Goal: Information Seeking & Learning: Learn about a topic

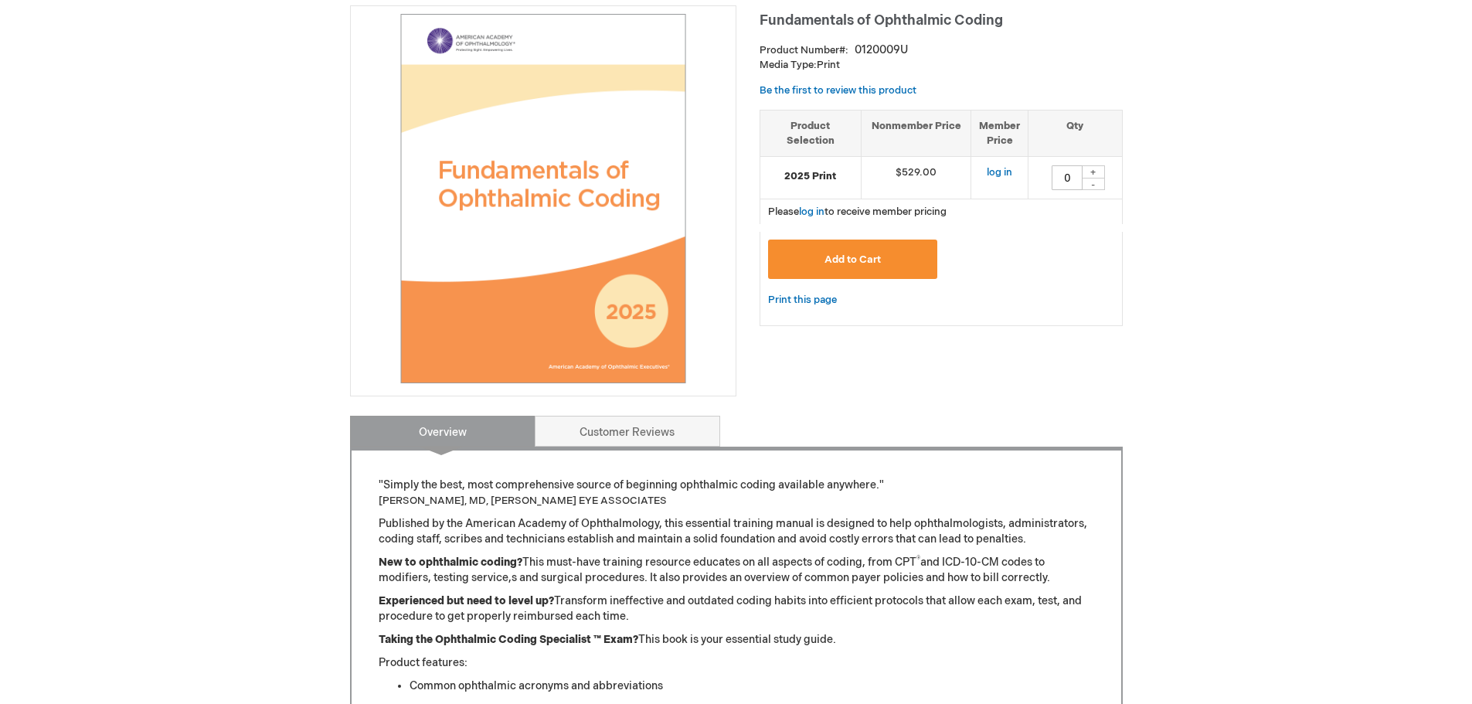
scroll to position [232, 0]
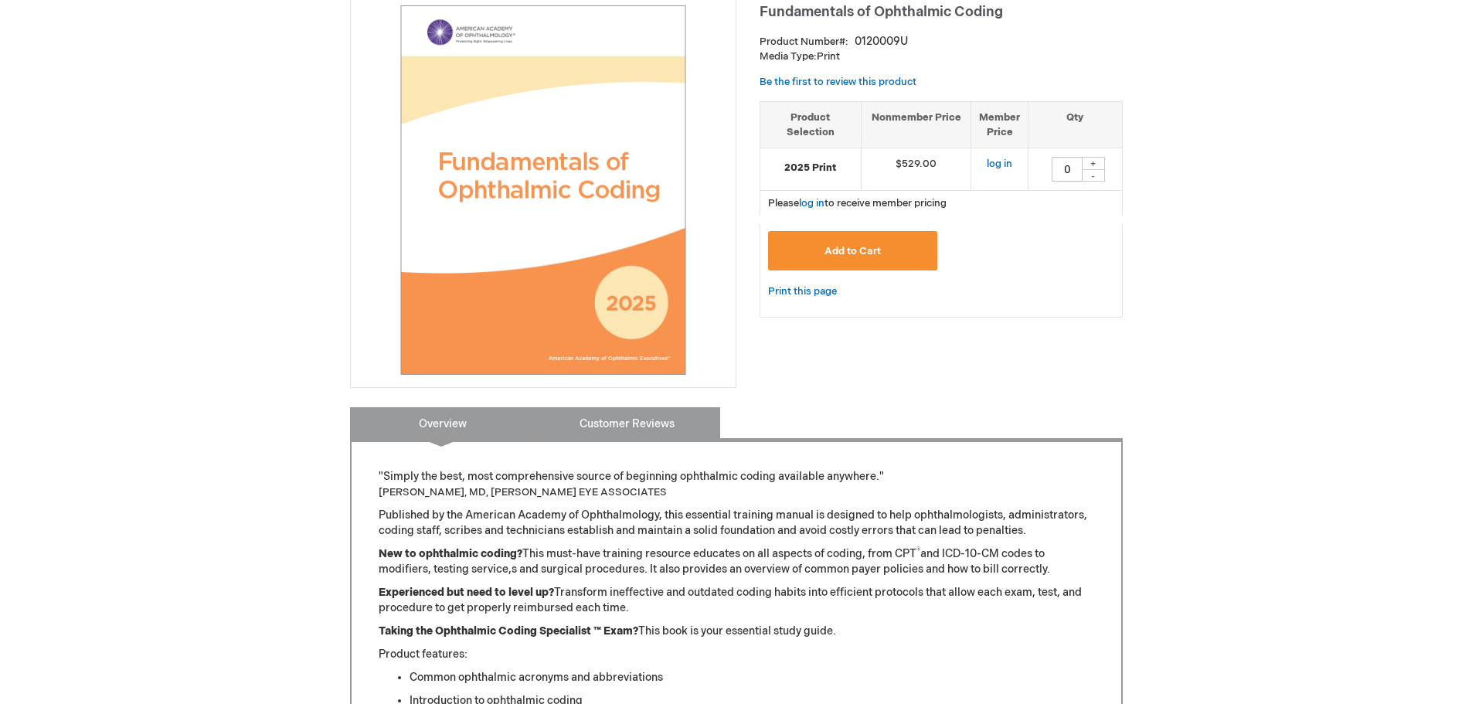
click at [632, 416] on link "Customer Reviews" at bounding box center [627, 422] width 185 height 31
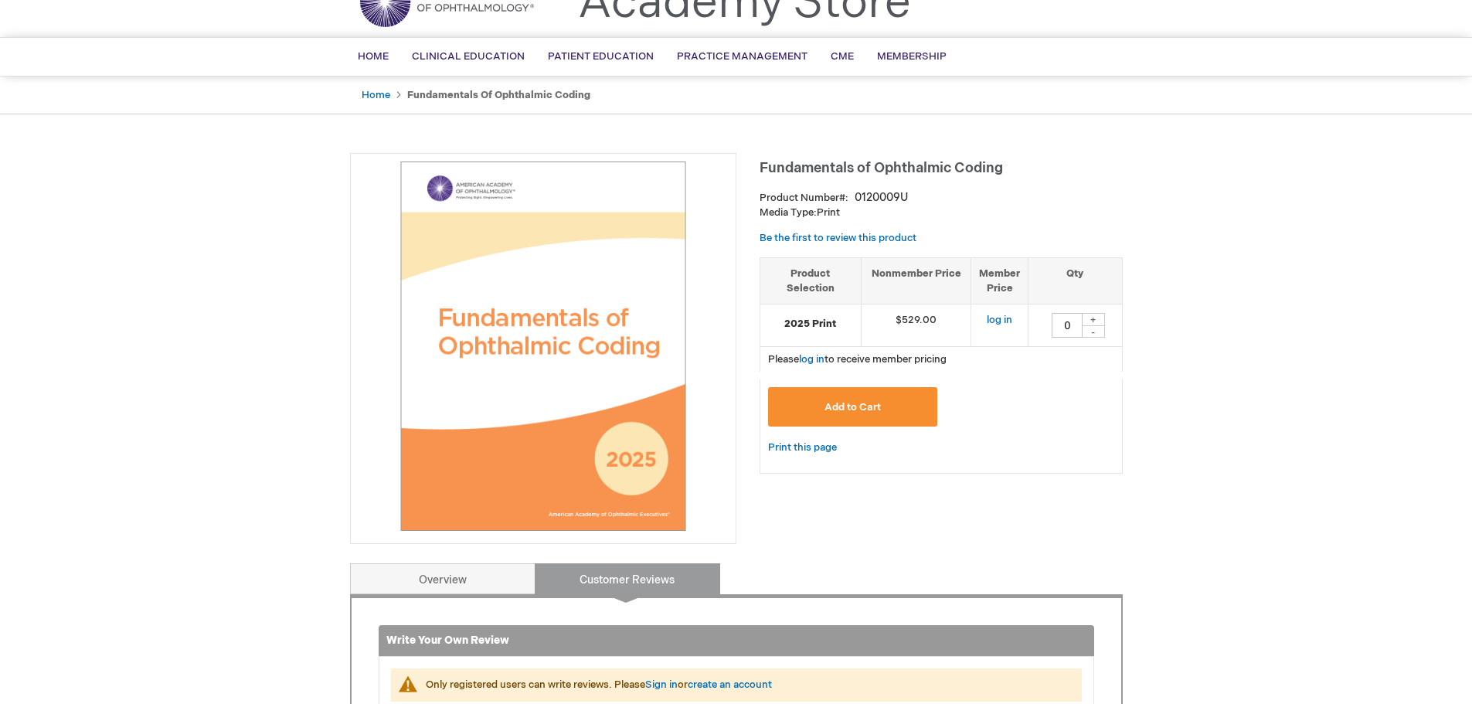
scroll to position [0, 0]
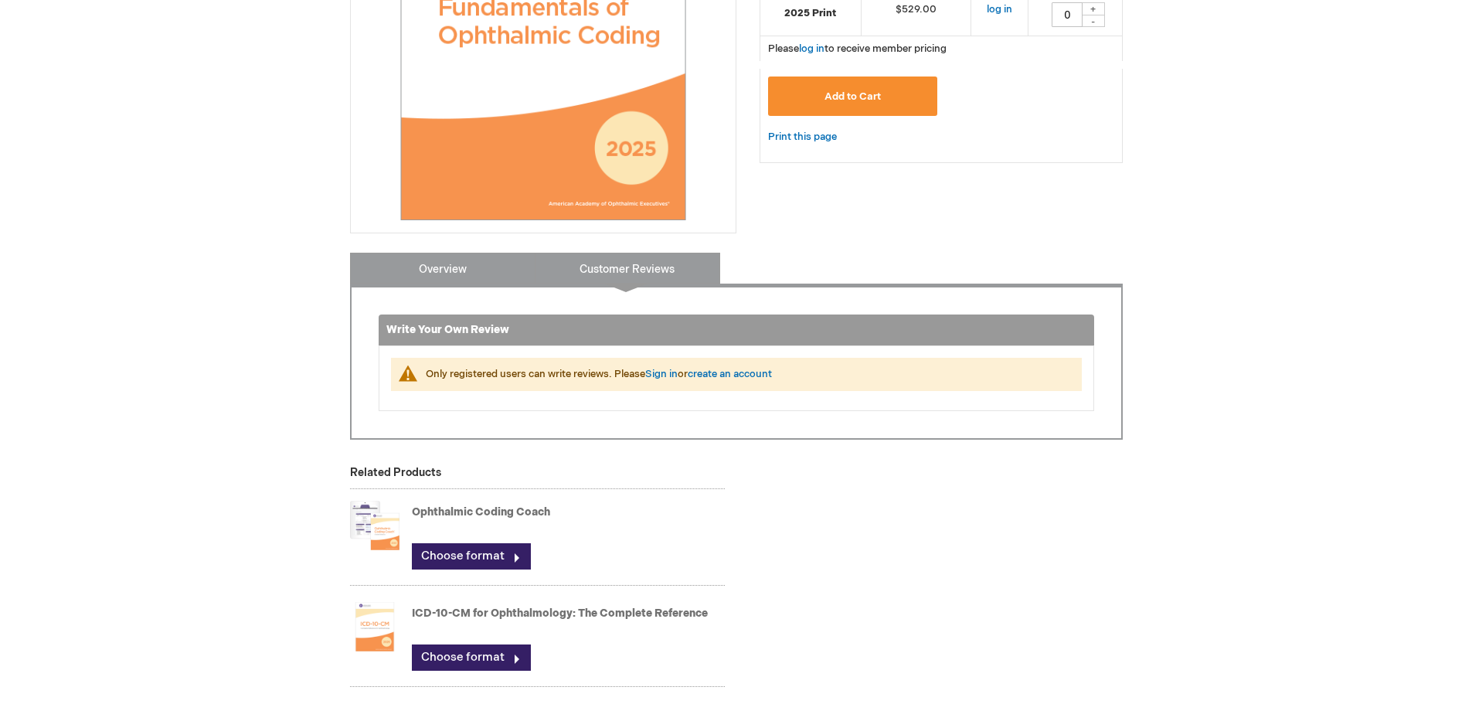
click at [458, 271] on link "Overview" at bounding box center [442, 268] width 185 height 31
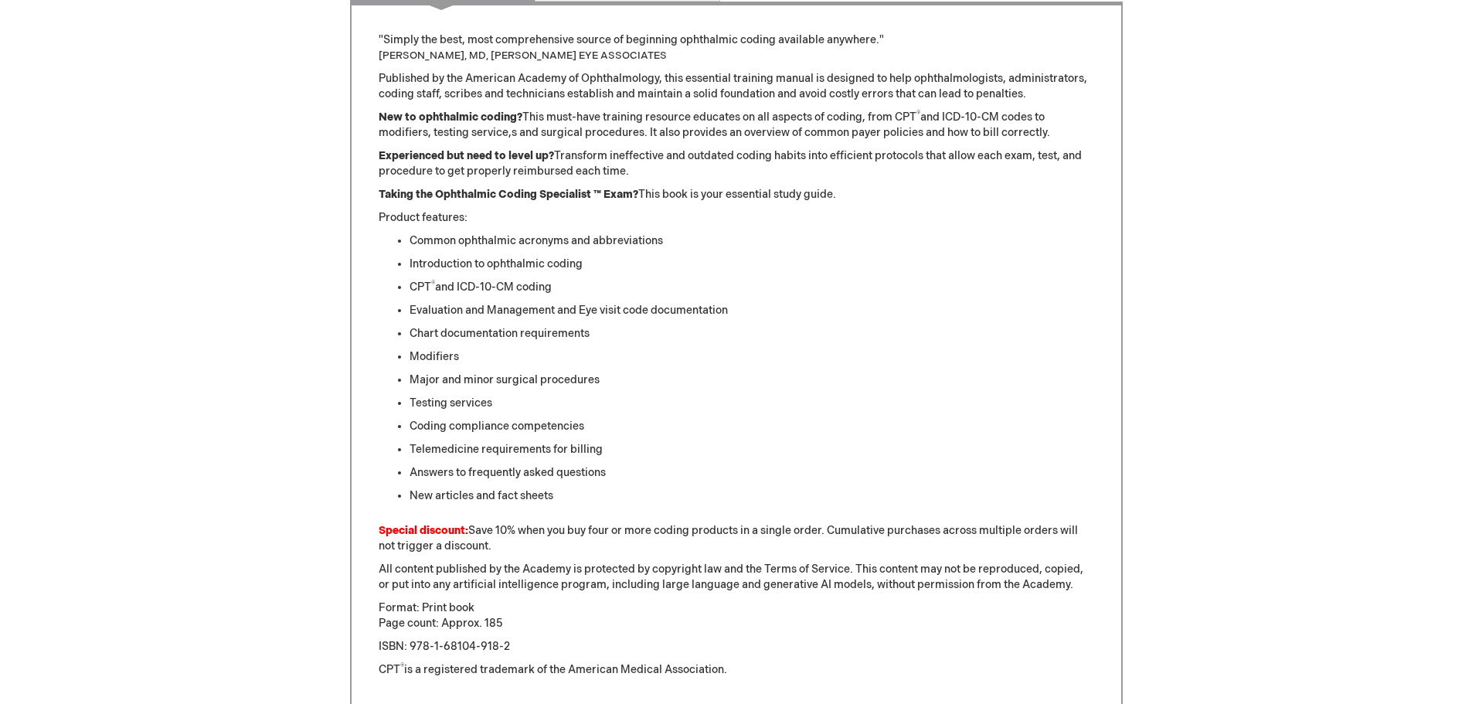
scroll to position [646, 0]
